Goal: Task Accomplishment & Management: Manage account settings

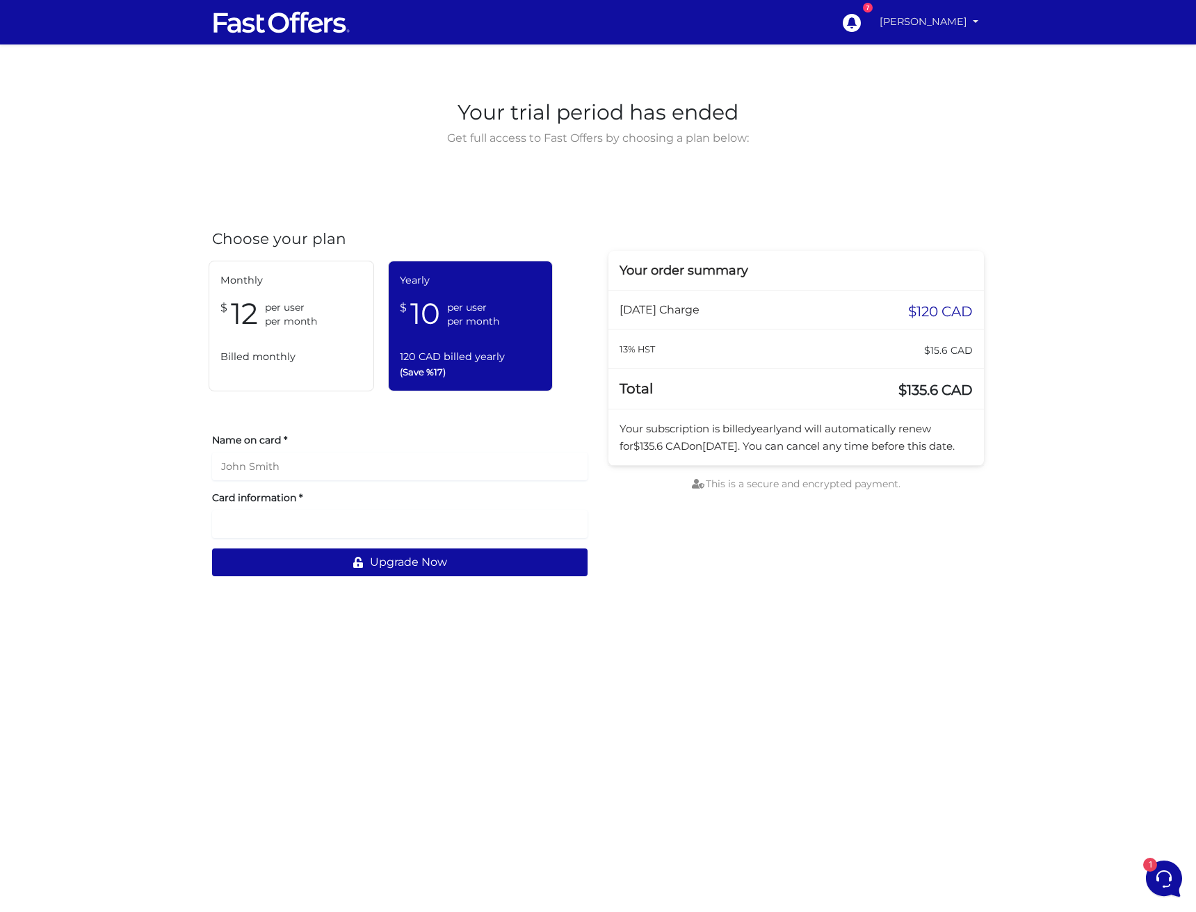
click at [912, 22] on link "[PERSON_NAME]" at bounding box center [929, 21] width 110 height 27
click at [917, 55] on link "My Offers" at bounding box center [928, 54] width 110 height 22
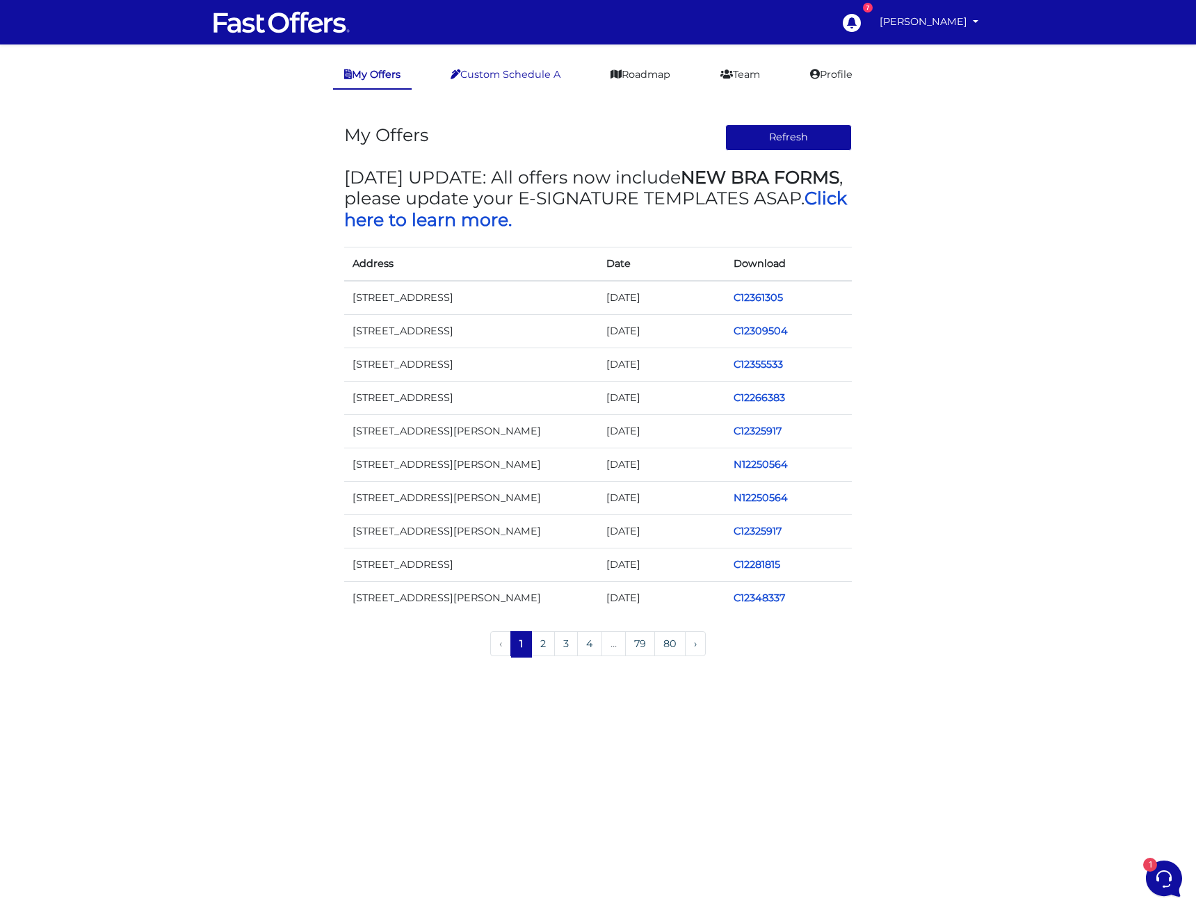
click at [548, 76] on link "Custom Schedule A" at bounding box center [506, 74] width 132 height 27
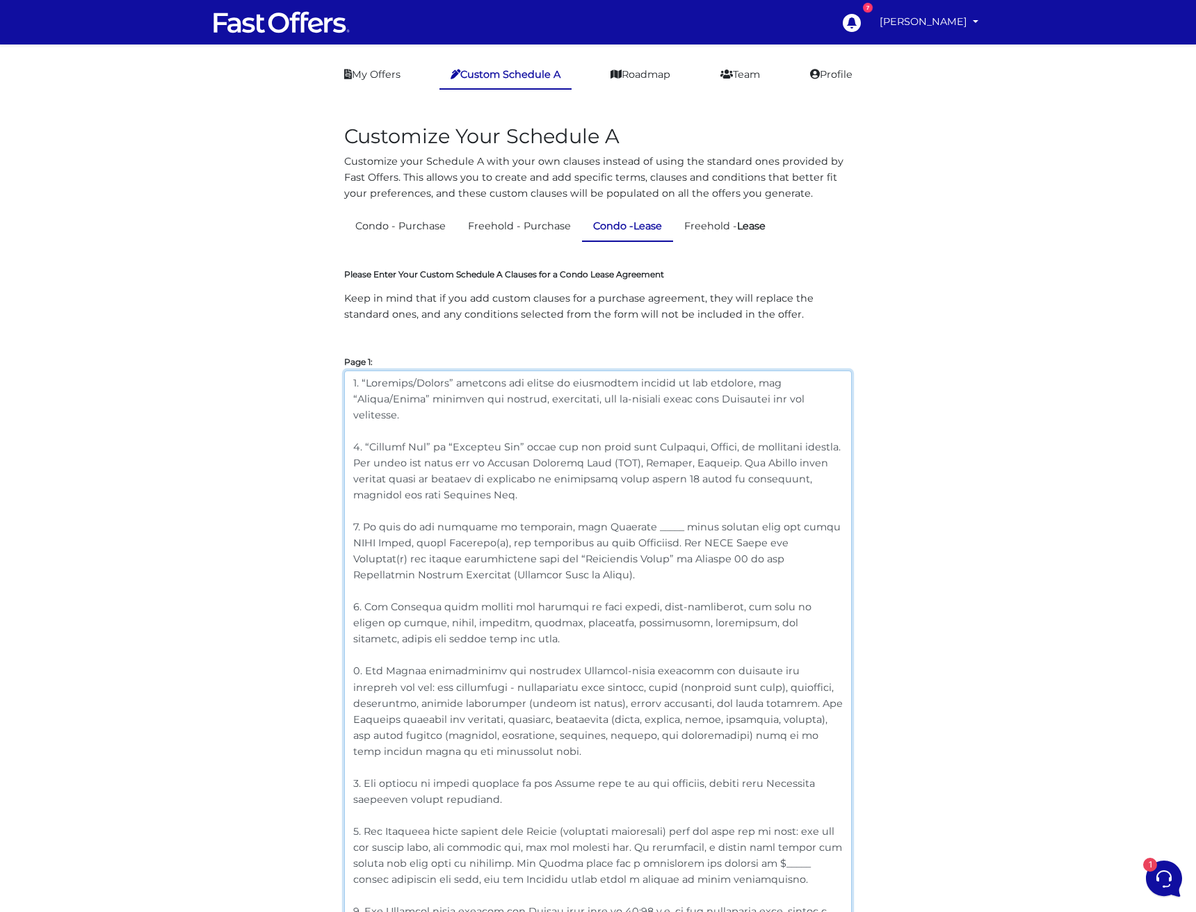
click at [608, 508] on textarea at bounding box center [598, 719] width 508 height 696
drag, startPoint x: 608, startPoint y: 510, endPoint x: 363, endPoint y: 512, distance: 245.5
click at [363, 512] on textarea at bounding box center [598, 719] width 508 height 696
paste textarea "conflict, inconsistency,"
click at [587, 540] on textarea at bounding box center [598, 719] width 508 height 696
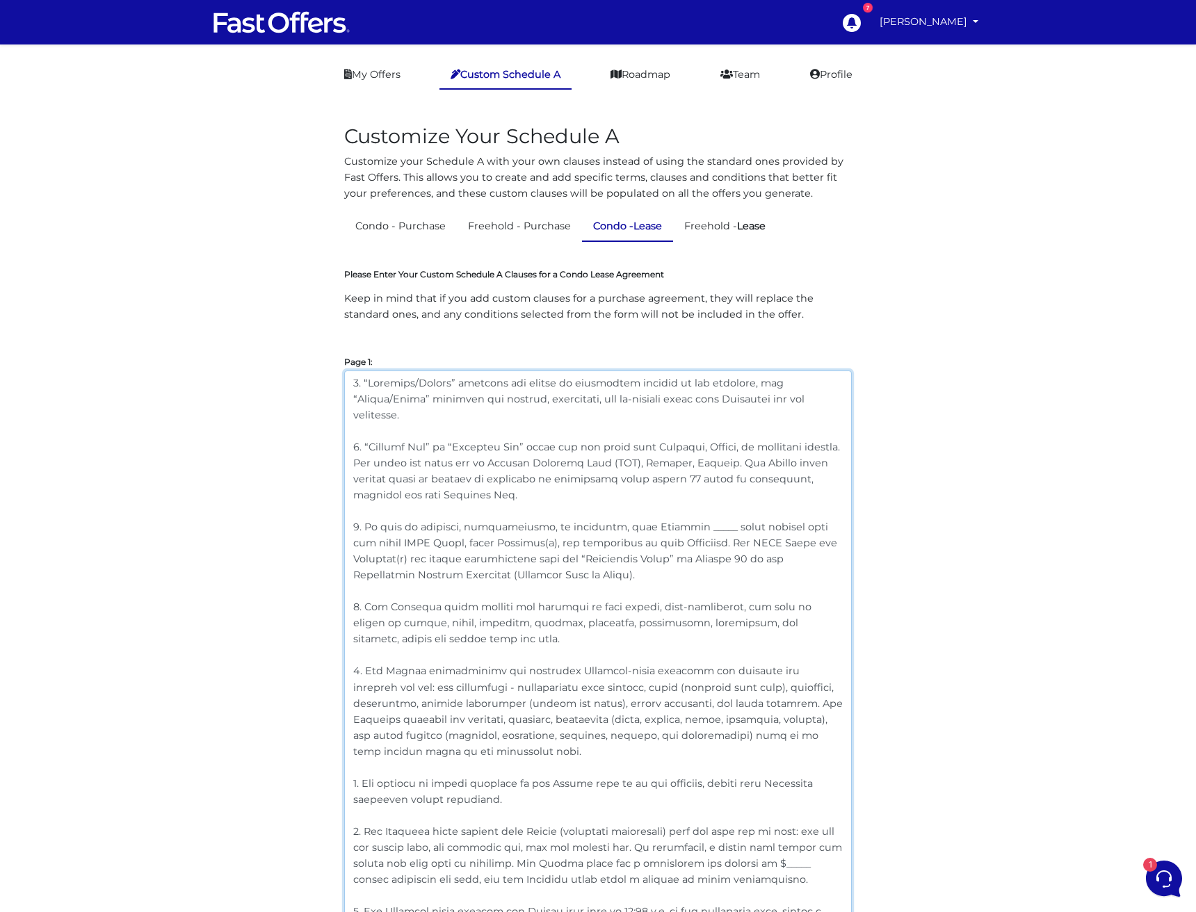
click at [515, 527] on textarea at bounding box center [598, 719] width 508 height 696
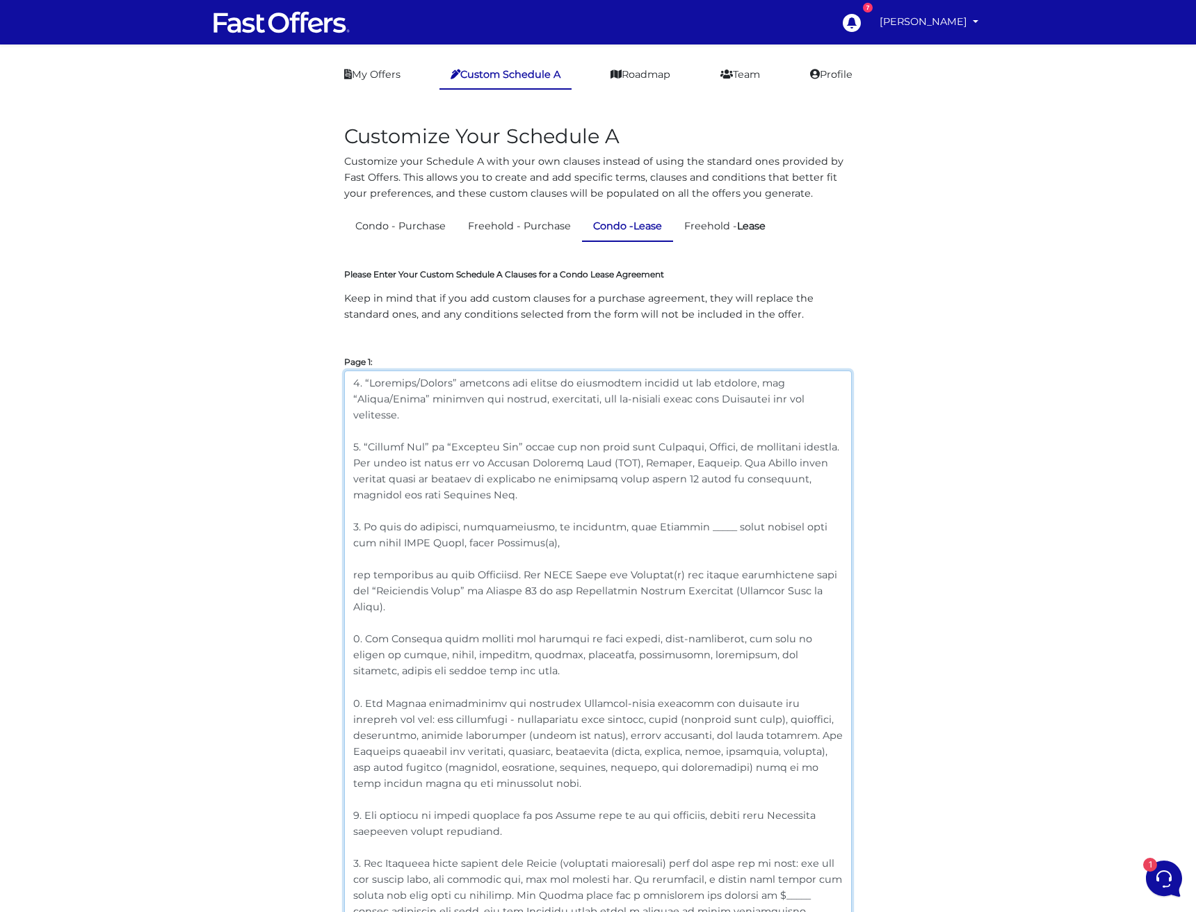
click at [551, 524] on textarea at bounding box center [598, 735] width 508 height 728
paste textarea "any other provisions of this Agreement."
drag, startPoint x: 522, startPoint y: 558, endPoint x: 344, endPoint y: 555, distance: 178.7
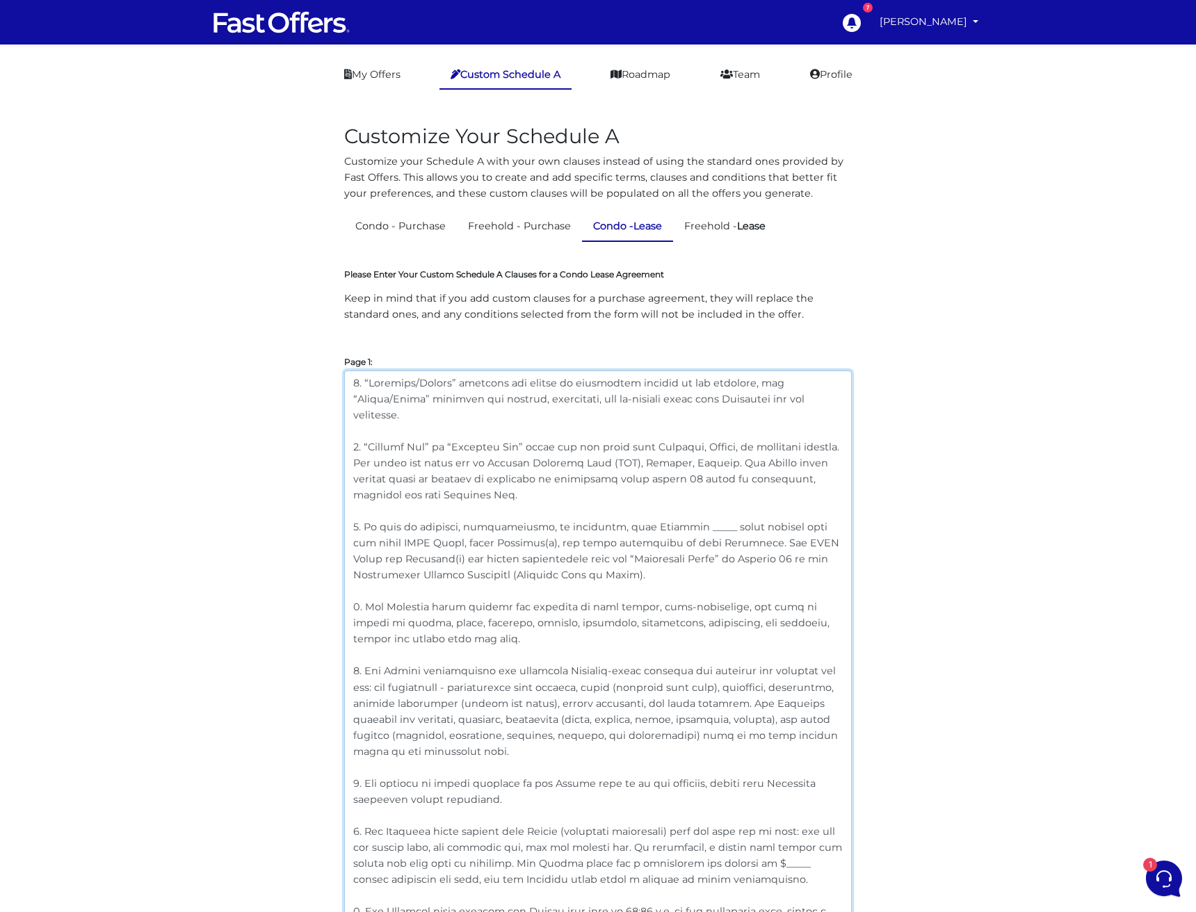
click at [744, 549] on textarea at bounding box center [598, 719] width 508 height 696
drag, startPoint x: 605, startPoint y: 561, endPoint x: 332, endPoint y: 506, distance: 278.8
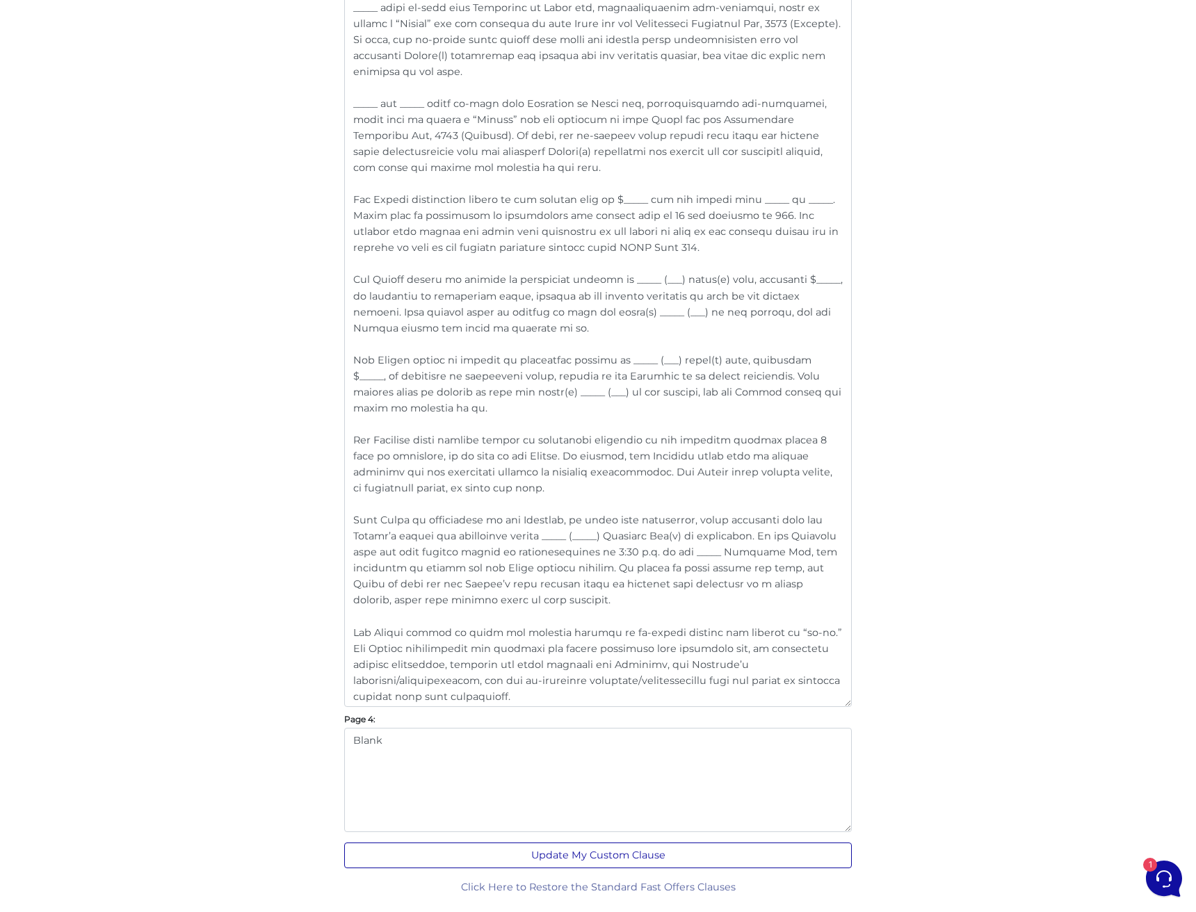
scroll to position [1569, 0]
type textarea "1. “Landlord/Seller” includes all owners or authorized parties of the premises,…"
click at [590, 858] on button "Update My Custom Clause" at bounding box center [598, 857] width 508 height 26
click at [655, 850] on button "Update My Custom Clause" at bounding box center [598, 857] width 508 height 26
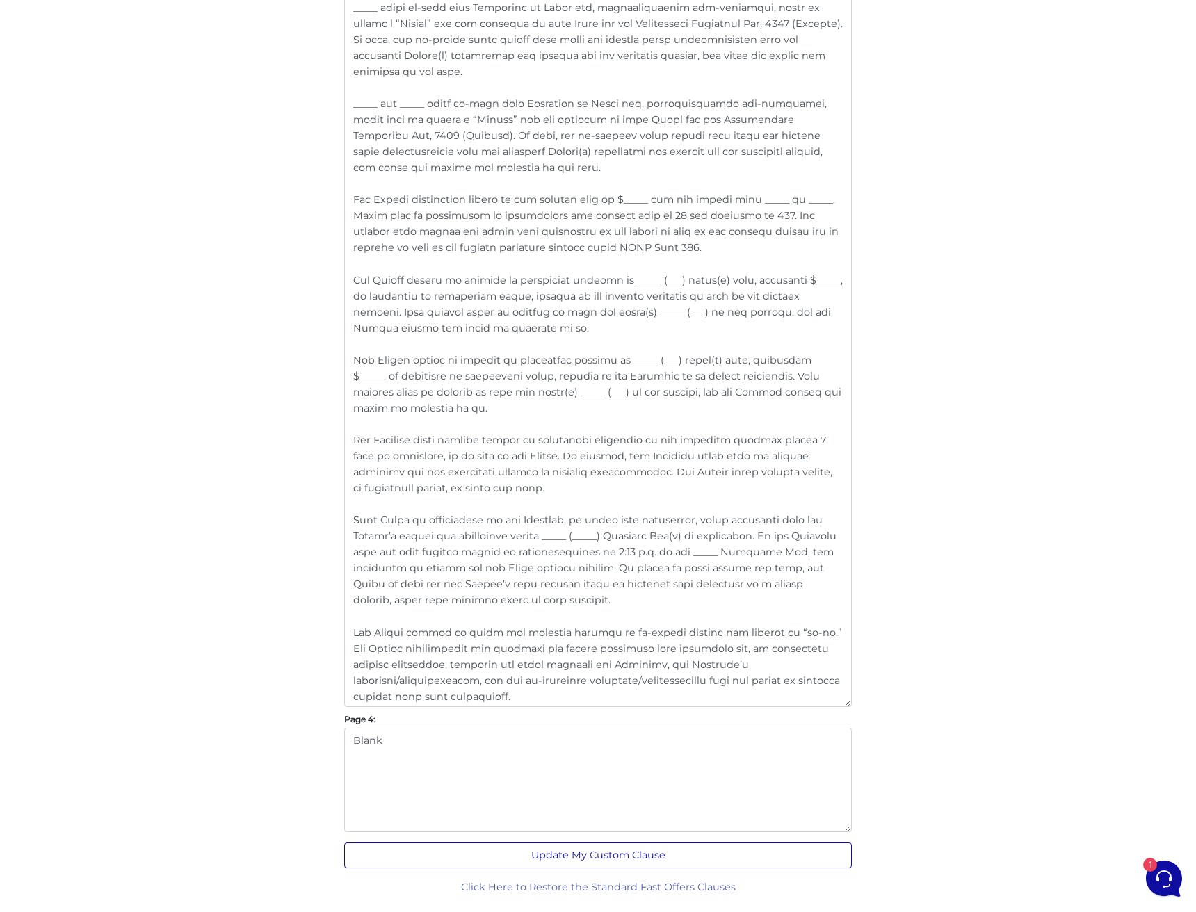
scroll to position [1614, 0]
click at [576, 856] on button "Update My Custom Clause" at bounding box center [598, 857] width 508 height 26
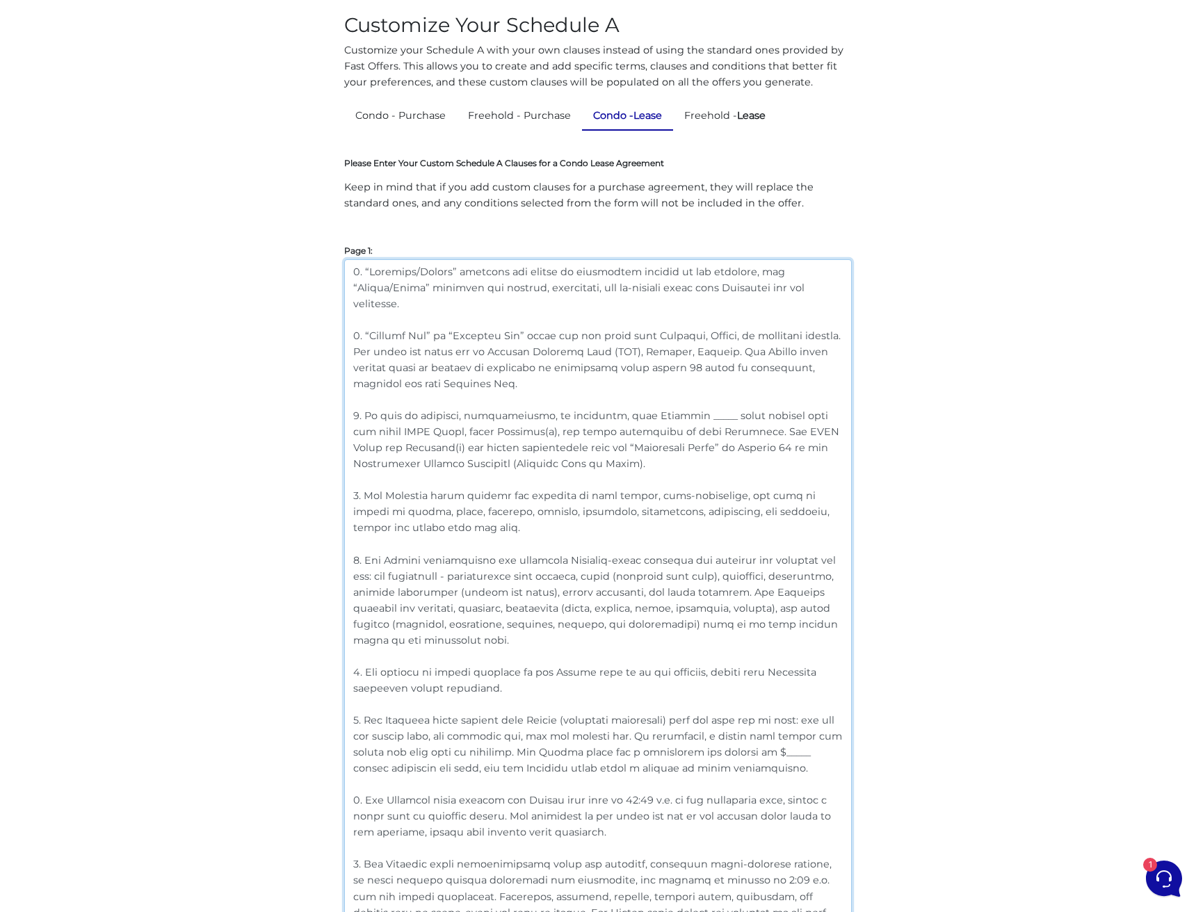
drag, startPoint x: 377, startPoint y: 558, endPoint x: 732, endPoint y: 570, distance: 355.6
click at [732, 570] on textarea at bounding box center [598, 607] width 508 height 696
